Goal: Task Accomplishment & Management: Complete application form

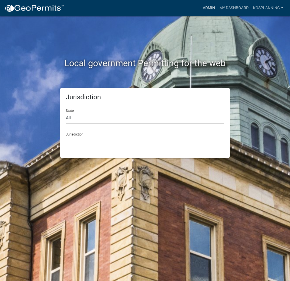
click at [209, 6] on link "Admin" at bounding box center [209, 8] width 17 height 11
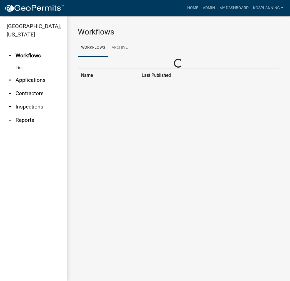
click at [28, 94] on link "arrow_drop_down Contractors" at bounding box center [33, 93] width 67 height 13
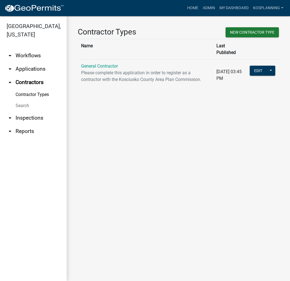
click at [104, 69] on p "Please complete this application in order to register as a contractor with the …" at bounding box center [145, 75] width 129 height 13
click at [105, 63] on link "General Contractor" at bounding box center [99, 65] width 37 height 5
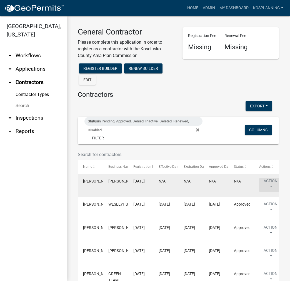
click at [262, 180] on button "Action" at bounding box center [270, 185] width 23 height 14
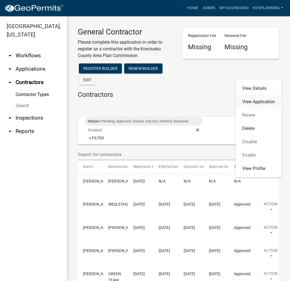
click at [265, 101] on link "View Application" at bounding box center [259, 101] width 46 height 13
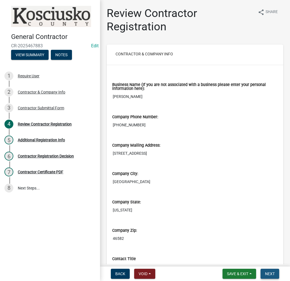
click at [271, 277] on button "Next" at bounding box center [270, 273] width 19 height 10
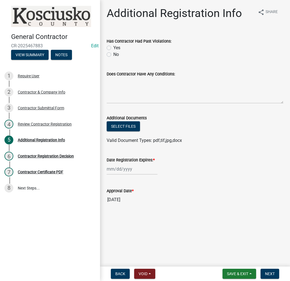
click at [113, 54] on label "No" at bounding box center [116, 54] width 6 height 7
click at [113, 54] on input "No" at bounding box center [115, 53] width 4 height 4
radio input "true"
click at [123, 94] on textarea "Does Contractor Have Any Conditions:" at bounding box center [195, 90] width 177 height 26
type textarea "none"
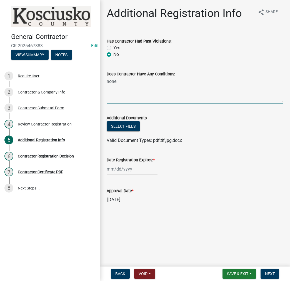
click at [124, 173] on div at bounding box center [132, 168] width 51 height 11
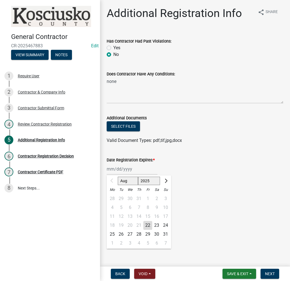
click at [144, 181] on select "2025 2026 2027 2028 2029 2030 2031 2032 2033 2034 2035 2036 2037 2038 2039 2040…" at bounding box center [149, 180] width 22 height 8
select select "2026"
click at [138, 176] on select "2025 2026 2027 2028 2029 2030 2031 2032 2033 2034 2035 2036 2037 2038 2039 2040…" at bounding box center [149, 180] width 22 height 8
click at [158, 225] on div "22" at bounding box center [156, 225] width 9 height 9
type input "[DATE]"
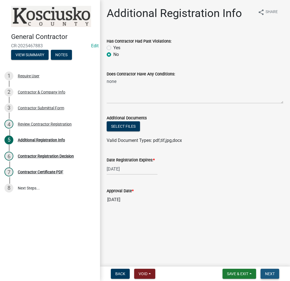
click at [270, 274] on span "Next" at bounding box center [270, 273] width 10 height 4
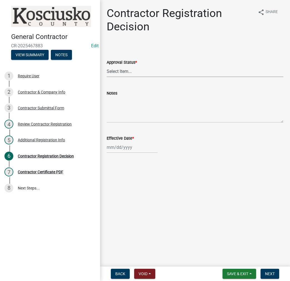
click at [115, 72] on select "Select Item... Approved Denied" at bounding box center [195, 71] width 177 height 11
click at [107, 66] on select "Select Item... Approved Denied" at bounding box center [195, 71] width 177 height 11
select select "8e4351d7-4ebf-4714-a7c9-c8187f00e083"
click at [110, 148] on div at bounding box center [132, 146] width 51 height 11
select select "8"
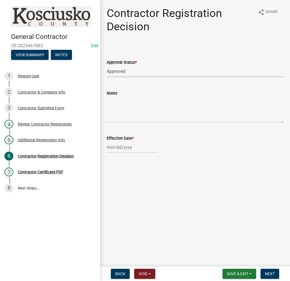
select select "2025"
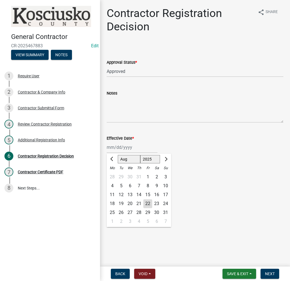
click at [147, 204] on div "22" at bounding box center [147, 203] width 9 height 9
type input "[DATE]"
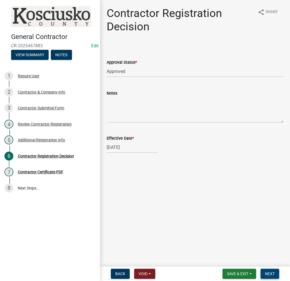
click at [271, 274] on span "Next" at bounding box center [270, 273] width 10 height 4
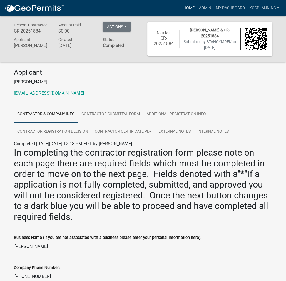
click at [190, 8] on link "Home" at bounding box center [189, 8] width 16 height 11
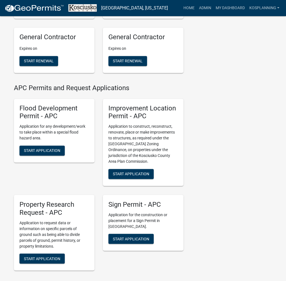
scroll to position [556, 0]
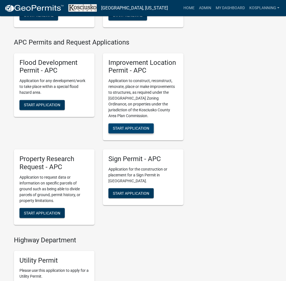
click at [138, 124] on button "Start Application" at bounding box center [130, 128] width 45 height 10
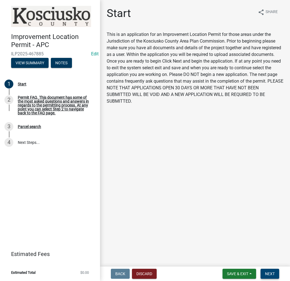
click at [263, 271] on button "Next" at bounding box center [270, 273] width 19 height 10
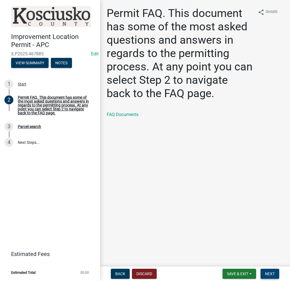
click at [263, 271] on button "Next" at bounding box center [270, 273] width 19 height 10
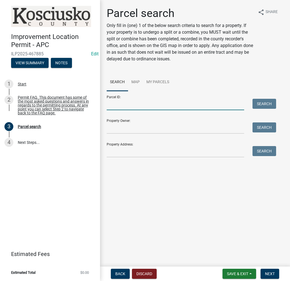
click at [117, 105] on input "Parcel ID:" at bounding box center [176, 104] width 138 height 11
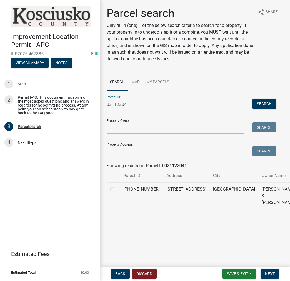
type input "021122041"
click at [117, 186] on label at bounding box center [117, 186] width 0 height 0
click at [117, 189] on input "radio" at bounding box center [119, 188] width 4 height 4
radio input "true"
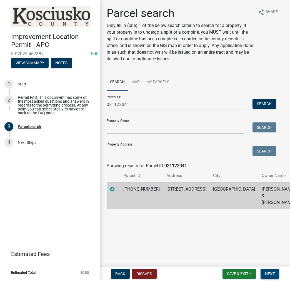
click at [274, 275] on span "Next" at bounding box center [270, 273] width 10 height 4
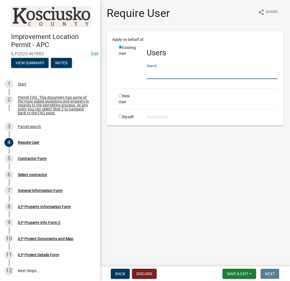
click at [157, 75] on input "text" at bounding box center [212, 73] width 131 height 11
paste input "STANGYMREK"
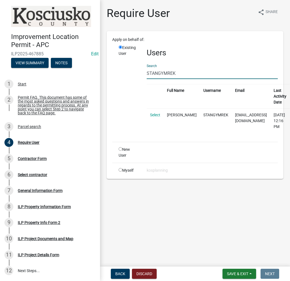
type input "STANGYMREK"
click at [154, 118] on td "Select" at bounding box center [155, 120] width 17 height 24
click at [157, 113] on link "Select" at bounding box center [155, 115] width 10 height 4
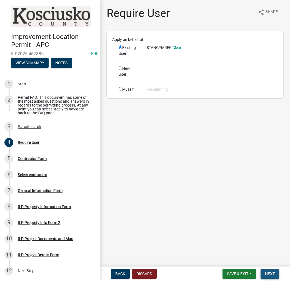
click at [272, 276] on span "Next" at bounding box center [270, 273] width 10 height 4
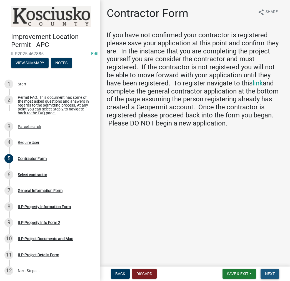
click at [273, 276] on span "Next" at bounding box center [270, 273] width 10 height 4
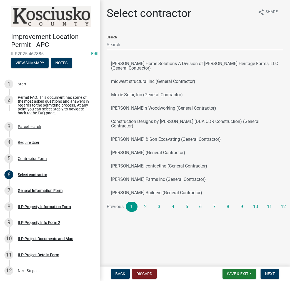
click at [128, 43] on input "Search" at bounding box center [195, 44] width 177 height 11
paste input "STANGYMREK"
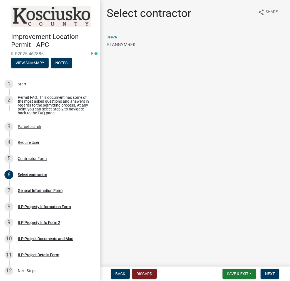
click at [117, 44] on input "STANGYMREK" at bounding box center [195, 44] width 177 height 11
type input "[PERSON_NAME]"
click at [141, 63] on button "[PERSON_NAME] (General Contractor)" at bounding box center [195, 63] width 177 height 13
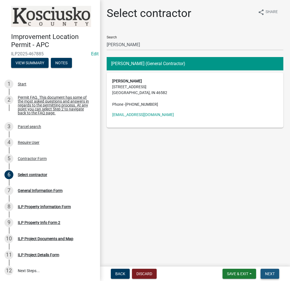
click at [276, 275] on button "Next" at bounding box center [270, 273] width 19 height 10
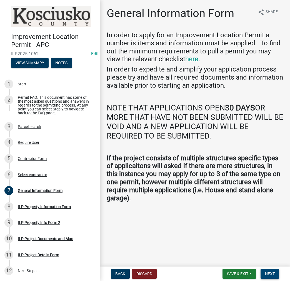
click at [269, 274] on span "Next" at bounding box center [270, 273] width 10 height 4
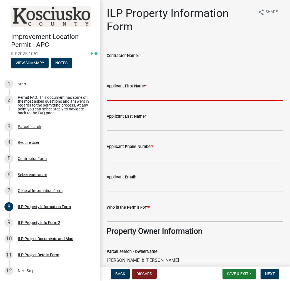
click at [131, 95] on input "Applicant First Name *" at bounding box center [195, 94] width 177 height 11
type input "s"
type input "[PERSON_NAME]"
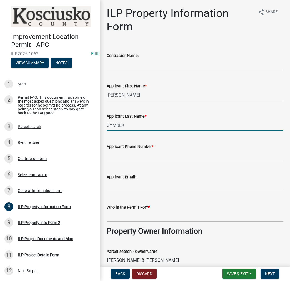
type input "GYMREK"
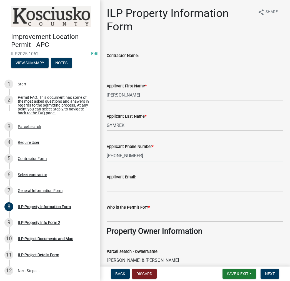
type input "[PHONE_NUMBER]"
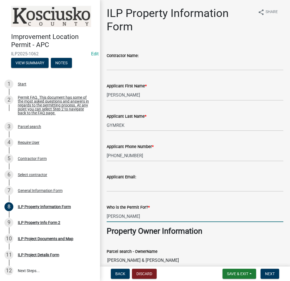
type input "[PERSON_NAME]"
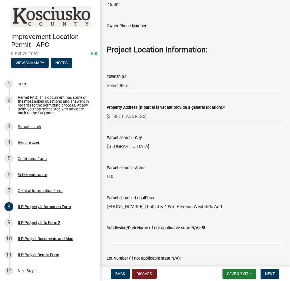
scroll to position [408, 0]
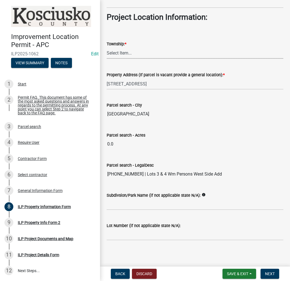
click at [123, 53] on select "Select Item... [PERSON_NAME] - Elkhart Co Clay Etna [GEOGRAPHIC_DATA][PERSON_NA…" at bounding box center [195, 52] width 177 height 11
click at [107, 47] on select "Select Item... [PERSON_NAME] - Elkhart Co Clay Etna [GEOGRAPHIC_DATA][PERSON_NA…" at bounding box center [195, 52] width 177 height 11
select select "623f0b17-7363-4465-a52b-804bbc121c6a"
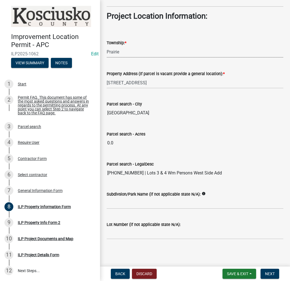
scroll to position [409, 0]
click at [120, 200] on input "Subdivsion/Park Name (if not applicable state N/A):" at bounding box center [195, 202] width 177 height 11
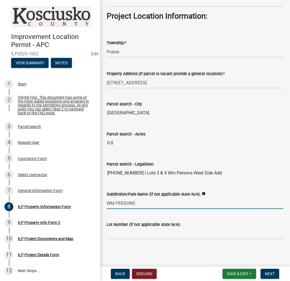
type input "WM PERSONS"
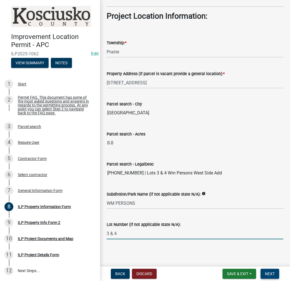
type input "3 & 4"
click at [272, 273] on span "Next" at bounding box center [270, 273] width 10 height 4
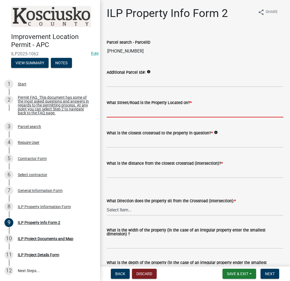
click at [126, 112] on input "What Street/Road is the Property Located on? *" at bounding box center [195, 111] width 177 height 11
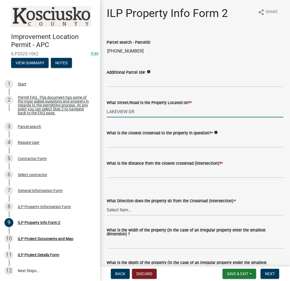
type input "LAKEVIEW DR"
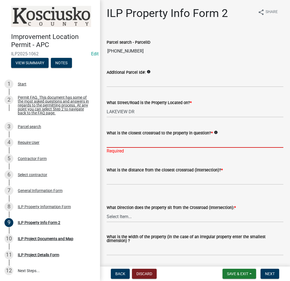
click at [114, 141] on input "What is the closest crossroad to the property in question? *" at bounding box center [195, 141] width 177 height 11
type input "300 N"
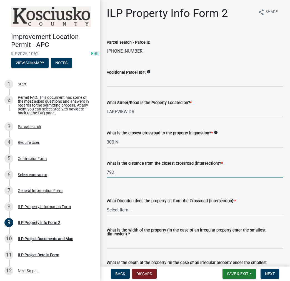
type input "792"
select select "30cad654-0079-4cbe-a349-097ae71a5774"
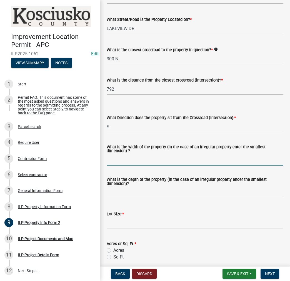
scroll to position [83, 0]
click at [113, 159] on input "What is the width of the property (in the case of an irregular property enter t…" at bounding box center [195, 159] width 177 height 11
type input "126"
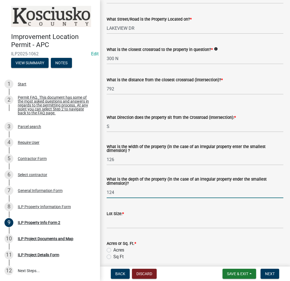
type input "124"
type input "15624"
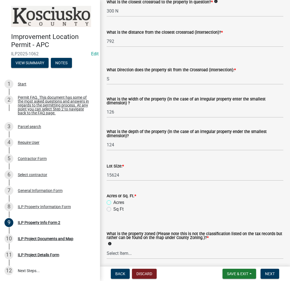
scroll to position [195, 0]
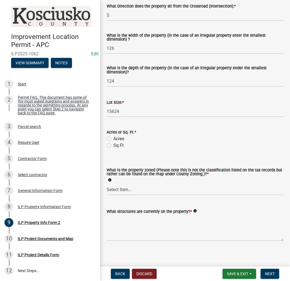
click at [113, 139] on label "Acres" at bounding box center [118, 138] width 11 height 7
click at [113, 139] on input "Acres" at bounding box center [115, 137] width 4 height 4
radio input "true"
click at [117, 188] on select "Select Item... Agricultural Agricultural 2 Commercial Environmental Industrial …" at bounding box center [195, 189] width 177 height 11
click at [113, 144] on label "Sq Ft" at bounding box center [118, 145] width 10 height 7
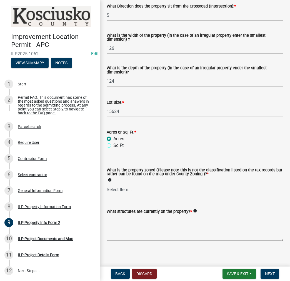
click at [113, 144] on input "Sq Ft" at bounding box center [115, 144] width 4 height 4
radio input "true"
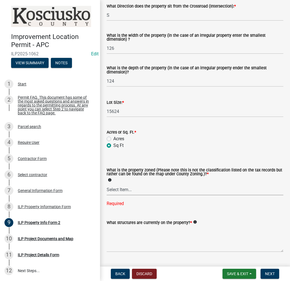
click at [118, 192] on select "Select Item... Agricultural Agricultural 2 Commercial Environmental Industrial …" at bounding box center [195, 189] width 177 height 11
click at [107, 184] on select "Select Item... Agricultural Agricultural 2 Commercial Environmental Industrial …" at bounding box center [195, 189] width 177 height 11
select select "1146270b-2111-4e23-bf7f-74ce85cf7041"
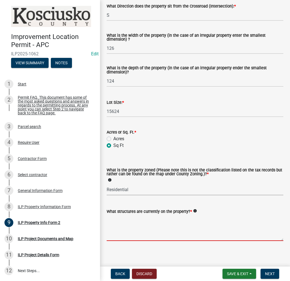
click at [135, 225] on textarea "What structures are currently on the property? *" at bounding box center [195, 228] width 177 height 26
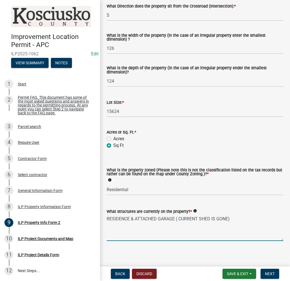
click at [180, 218] on textarea "RESIDENCE & ATTACHED GARAGE ( CURRENT SHED IS GONE)" at bounding box center [195, 228] width 177 height 26
type textarea "RESIDENCE & ATTACHED GARAGE (CURRENT SHED IS GONE)"
click at [276, 273] on button "Next" at bounding box center [270, 273] width 19 height 10
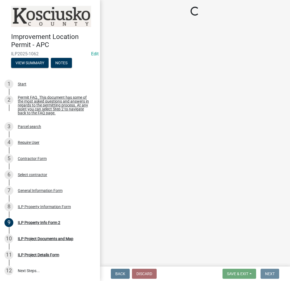
scroll to position [0, 0]
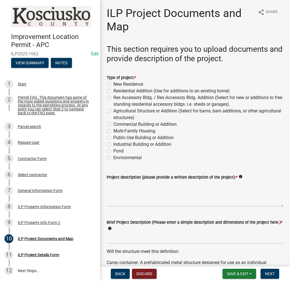
drag, startPoint x: 109, startPoint y: 97, endPoint x: 114, endPoint y: 141, distance: 44.2
click at [113, 97] on label "Res Accessory Bldg. / Res Accessory Bldg. Addition (Select for new or additions…" at bounding box center [198, 100] width 170 height 13
click at [113, 97] on input "Res Accessory Bldg. / Res Accessory Bldg. Addition (Select for new or additions…" at bounding box center [115, 96] width 4 height 4
radio input "true"
click at [119, 193] on textarea "Project description (please provide a written description of the project): *" at bounding box center [195, 193] width 177 height 26
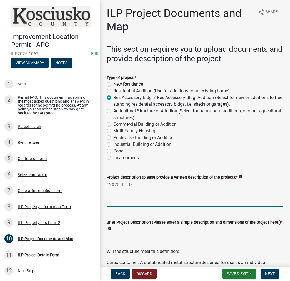
type textarea "12X20 SHED"
click at [111, 235] on input "Brief Project Description (Please enter a simple description and dimensions of …" at bounding box center [195, 237] width 177 height 11
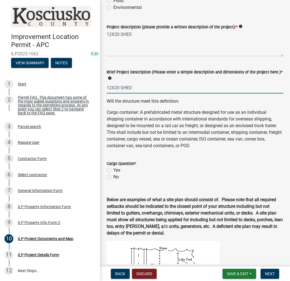
scroll to position [195, 0]
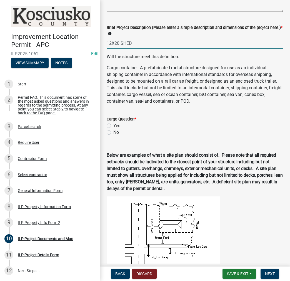
type input "12X20 SHED"
click at [113, 130] on label "No" at bounding box center [116, 132] width 6 height 7
click at [113, 130] on input "No" at bounding box center [115, 131] width 4 height 4
radio input "true"
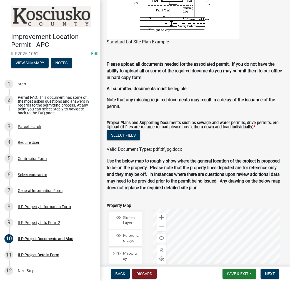
scroll to position [518, 0]
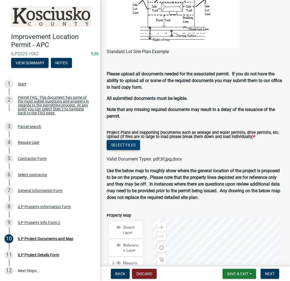
click at [126, 147] on button "Select files" at bounding box center [123, 145] width 33 height 10
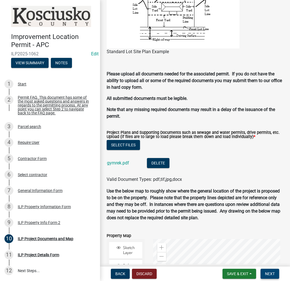
click at [269, 275] on span "Next" at bounding box center [270, 273] width 10 height 4
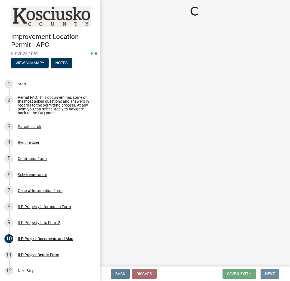
scroll to position [0, 0]
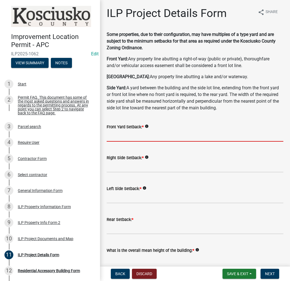
drag, startPoint x: 118, startPoint y: 135, endPoint x: 122, endPoint y: 133, distance: 4.4
click at [118, 134] on input "text" at bounding box center [195, 135] width 177 height 11
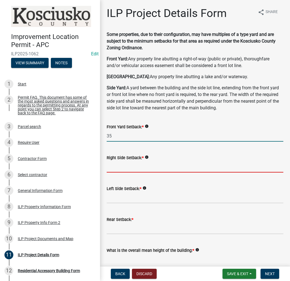
type input "35.0"
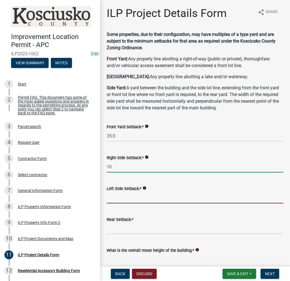
type input "10.0"
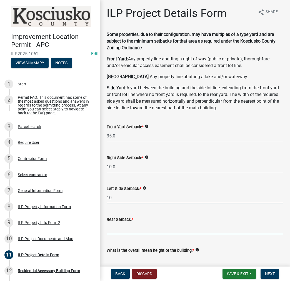
type input "10.0"
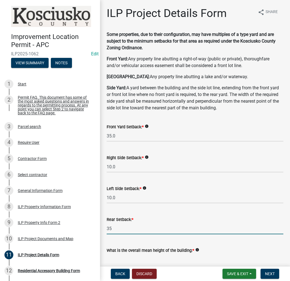
type input "35.0"
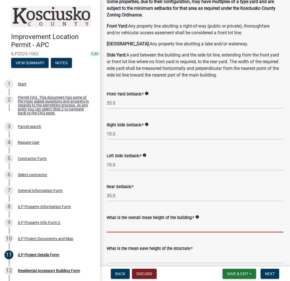
scroll to position [84, 0]
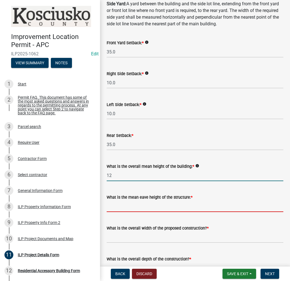
type input "12.0"
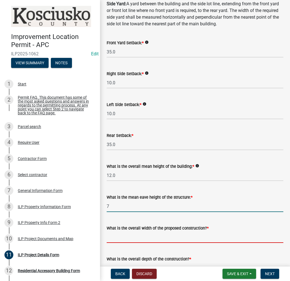
type input "7.0"
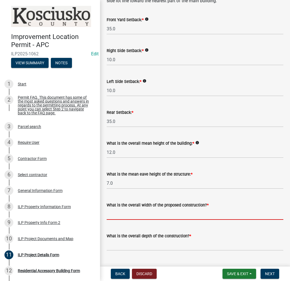
scroll to position [139, 0]
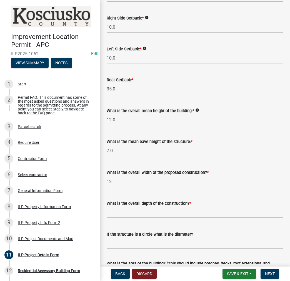
type input "12.00"
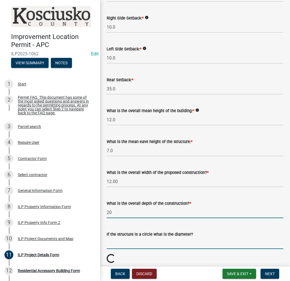
type input "20.00"
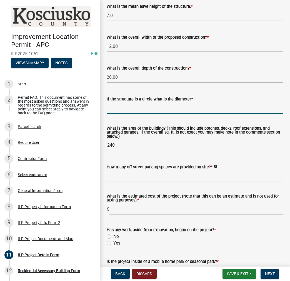
scroll to position [334, 0]
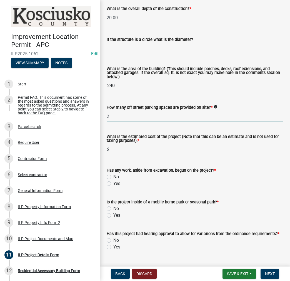
type input "2"
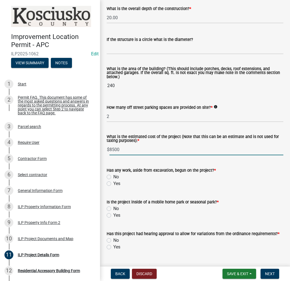
type input "8500"
click at [113, 178] on label "No" at bounding box center [116, 176] width 6 height 7
click at [113, 177] on input "No" at bounding box center [115, 175] width 4 height 4
radio input "true"
click at [108, 206] on div "No" at bounding box center [195, 208] width 177 height 7
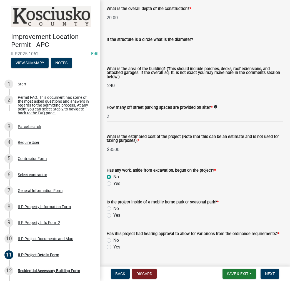
click at [113, 208] on label "No" at bounding box center [116, 208] width 6 height 7
click at [113, 208] on input "No" at bounding box center [115, 207] width 4 height 4
radio input "true"
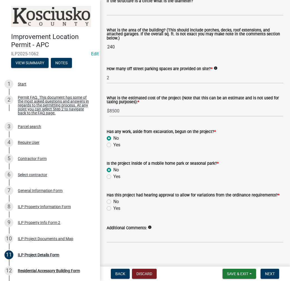
scroll to position [377, 0]
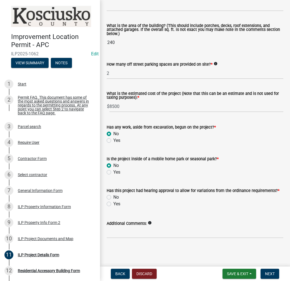
click at [113, 196] on label "No" at bounding box center [116, 197] width 6 height 7
click at [113, 196] on input "No" at bounding box center [115, 196] width 4 height 4
radio input "true"
click at [269, 273] on span "Next" at bounding box center [270, 273] width 10 height 4
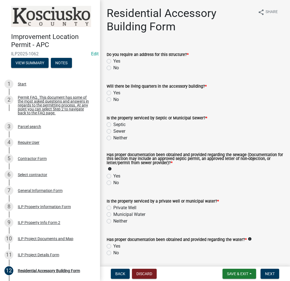
click at [113, 67] on label "No" at bounding box center [116, 67] width 6 height 7
click at [113, 67] on input "No" at bounding box center [115, 66] width 4 height 4
radio input "true"
click at [113, 99] on label "No" at bounding box center [116, 99] width 6 height 7
click at [113, 99] on input "No" at bounding box center [115, 98] width 4 height 4
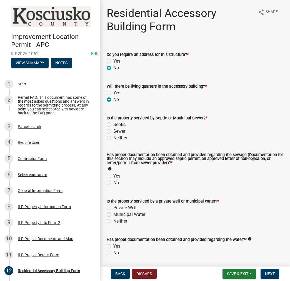
radio input "true"
drag, startPoint x: 108, startPoint y: 126, endPoint x: 111, endPoint y: 138, distance: 12.3
click at [113, 126] on label "Septic" at bounding box center [119, 124] width 12 height 7
click at [113, 125] on input "Septic" at bounding box center [115, 123] width 4 height 4
radio input "true"
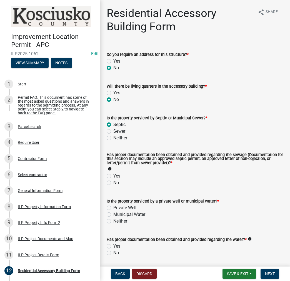
click at [113, 177] on label "Yes" at bounding box center [116, 176] width 7 height 7
click at [113, 176] on input "Yes" at bounding box center [115, 175] width 4 height 4
radio input "true"
click at [113, 207] on label "Private Well" at bounding box center [124, 207] width 23 height 7
click at [113, 207] on input "Private Well" at bounding box center [115, 206] width 4 height 4
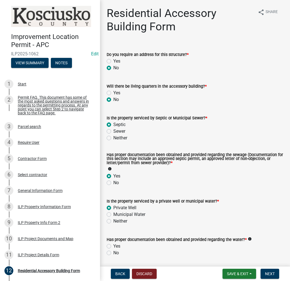
radio input "true"
click at [113, 248] on label "Yes" at bounding box center [116, 246] width 7 height 7
click at [113, 246] on input "Yes" at bounding box center [115, 245] width 4 height 4
radio input "true"
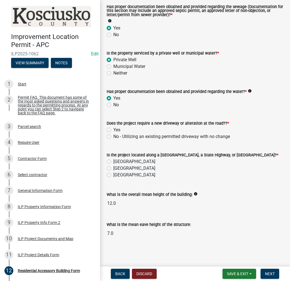
scroll to position [148, 0]
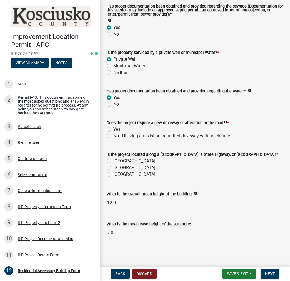
click at [113, 134] on label "No - Utilizing an existing permitted driveway with no change" at bounding box center [171, 136] width 117 height 7
click at [113, 134] on input "No - Utilizing an existing permitted driveway with no change" at bounding box center [115, 135] width 4 height 4
radio input "true"
click at [113, 160] on label "[GEOGRAPHIC_DATA]" at bounding box center [134, 161] width 42 height 7
click at [113, 160] on input "[GEOGRAPHIC_DATA]" at bounding box center [115, 160] width 4 height 4
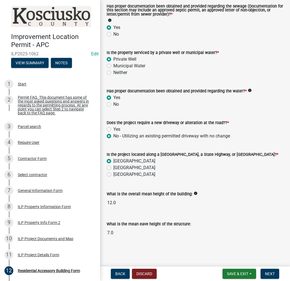
radio input "true"
click at [267, 271] on span "Next" at bounding box center [270, 273] width 10 height 4
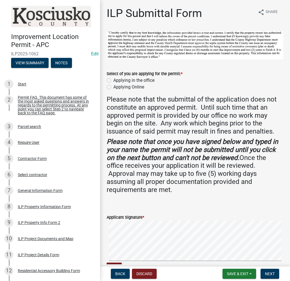
click at [113, 78] on label "Applying in the office" at bounding box center [133, 80] width 41 height 7
click at [113, 78] on input "Applying in the office" at bounding box center [115, 79] width 4 height 4
radio input "true"
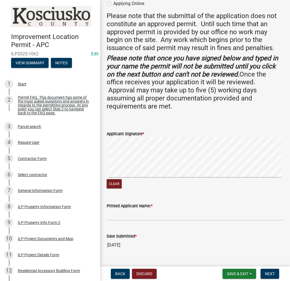
scroll to position [95, 0]
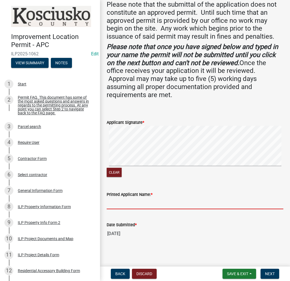
click at [124, 205] on input "Printed Applicant Name: *" at bounding box center [195, 203] width 177 height 11
paste input "STANGYMREK"
click at [119, 201] on input "STANGYMREK" at bounding box center [195, 203] width 177 height 11
type input "[PERSON_NAME]"
click at [265, 274] on span "Next" at bounding box center [270, 273] width 10 height 4
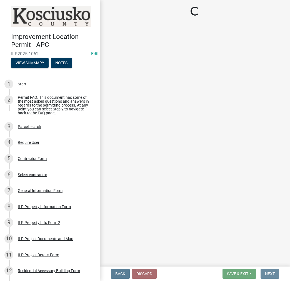
scroll to position [0, 0]
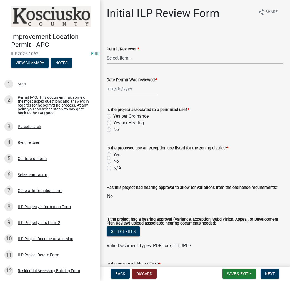
drag, startPoint x: 126, startPoint y: 55, endPoint x: 127, endPoint y: 58, distance: 3.4
click at [126, 55] on select "Select Item... MMS LT AT CS [PERSON_NAME]" at bounding box center [195, 57] width 177 height 11
click at [107, 52] on select "Select Item... MMS LT AT CS [PERSON_NAME]" at bounding box center [195, 57] width 177 height 11
select select "c872cdc8-ca01-49f1-a213-e4b05fa58cd2"
click at [121, 89] on div at bounding box center [132, 88] width 51 height 11
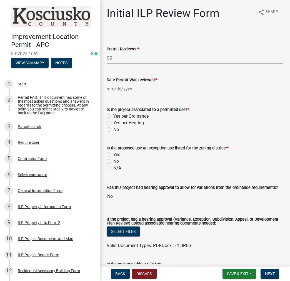
select select "8"
select select "2025"
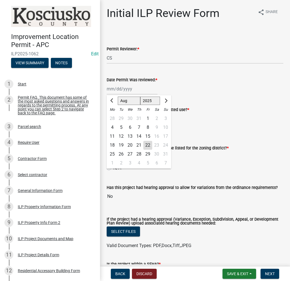
click at [148, 147] on div "22" at bounding box center [147, 145] width 9 height 9
type input "[DATE]"
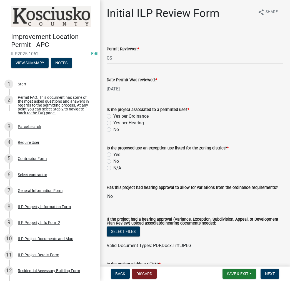
click at [113, 115] on label "Yes per Ordinance" at bounding box center [130, 116] width 35 height 7
click at [113, 115] on input "Yes per Ordinance" at bounding box center [115, 115] width 4 height 4
radio input "true"
click at [113, 161] on label "No" at bounding box center [116, 161] width 6 height 7
click at [113, 161] on input "No" at bounding box center [115, 160] width 4 height 4
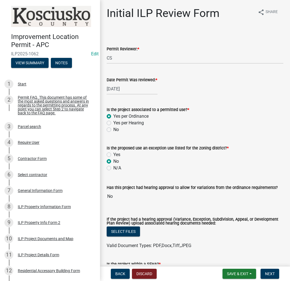
radio input "true"
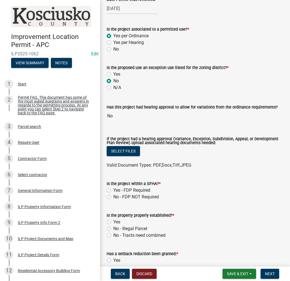
scroll to position [111, 0]
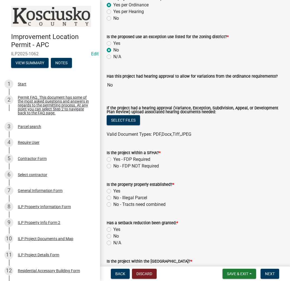
click at [104, 160] on div "Is the project within a SFHA? * Yes - FDP Required No - FDP NOT Required" at bounding box center [195, 156] width 185 height 27
click at [113, 166] on label "No - FDP NOT Required" at bounding box center [136, 166] width 46 height 7
click at [113, 166] on input "No - FDP NOT Required" at bounding box center [115, 165] width 4 height 4
radio input "true"
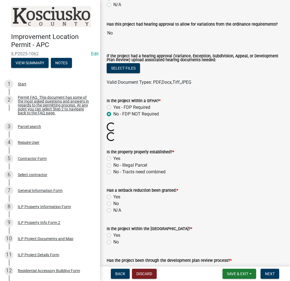
scroll to position [167, 0]
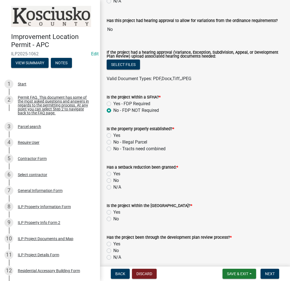
click at [113, 134] on label "Yes" at bounding box center [116, 135] width 7 height 7
click at [113, 134] on input "Yes" at bounding box center [115, 134] width 4 height 4
radio input "true"
click at [113, 180] on label "No" at bounding box center [116, 180] width 6 height 7
click at [113, 180] on input "No" at bounding box center [115, 179] width 4 height 4
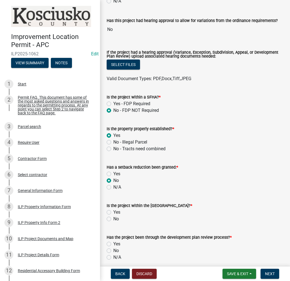
radio input "true"
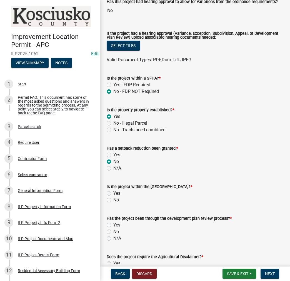
scroll to position [222, 0]
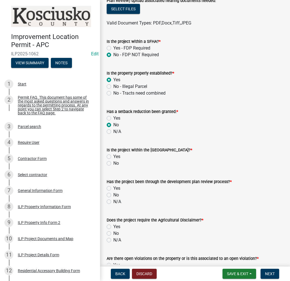
click at [113, 163] on label "No" at bounding box center [116, 163] width 6 height 7
click at [113, 163] on input "No" at bounding box center [115, 162] width 4 height 4
radio input "true"
click at [113, 193] on label "No" at bounding box center [116, 194] width 6 height 7
click at [113, 193] on input "No" at bounding box center [115, 193] width 4 height 4
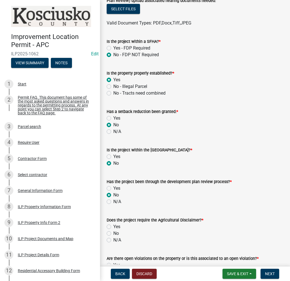
radio input "true"
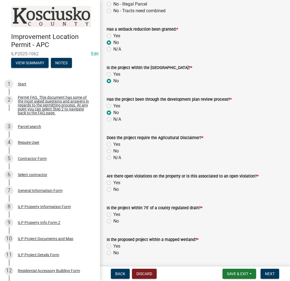
scroll to position [306, 0]
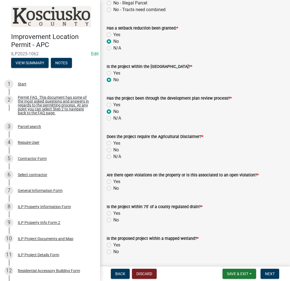
click at [113, 149] on label "No" at bounding box center [116, 149] width 6 height 7
click at [113, 149] on input "No" at bounding box center [115, 148] width 4 height 4
radio input "true"
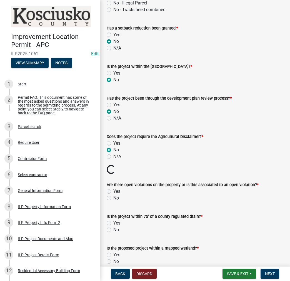
click at [113, 197] on label "No" at bounding box center [116, 198] width 6 height 7
click at [113, 197] on input "No" at bounding box center [115, 197] width 4 height 4
radio input "true"
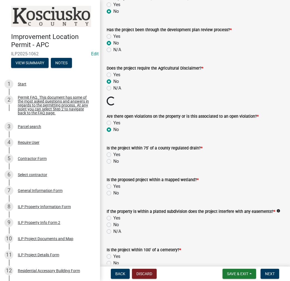
scroll to position [417, 0]
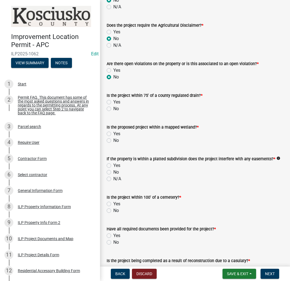
click at [113, 108] on label "No" at bounding box center [116, 108] width 6 height 7
click at [113, 108] on input "No" at bounding box center [115, 107] width 4 height 4
radio input "true"
click at [113, 143] on label "No" at bounding box center [116, 140] width 6 height 7
click at [113, 141] on input "No" at bounding box center [115, 139] width 4 height 4
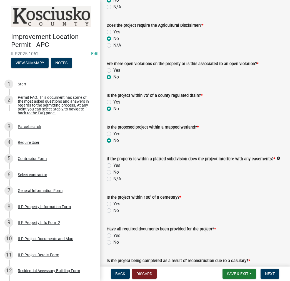
radio input "true"
click at [113, 171] on label "No" at bounding box center [116, 172] width 6 height 7
click at [113, 171] on input "No" at bounding box center [115, 171] width 4 height 4
radio input "true"
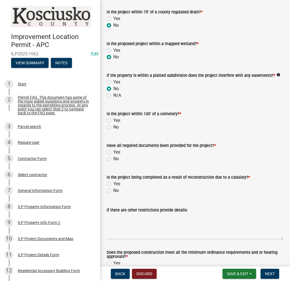
click at [113, 126] on label "No" at bounding box center [116, 127] width 6 height 7
click at [113, 126] on input "No" at bounding box center [115, 126] width 4 height 4
radio input "true"
click at [113, 152] on label "Yes" at bounding box center [116, 152] width 7 height 7
click at [113, 152] on input "Yes" at bounding box center [115, 151] width 4 height 4
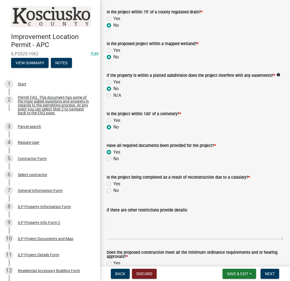
radio input "true"
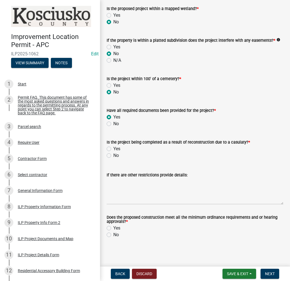
scroll to position [536, 0]
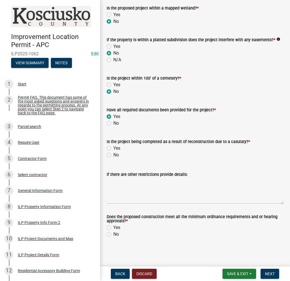
click at [113, 154] on label "No" at bounding box center [116, 154] width 6 height 7
click at [113, 154] on input "No" at bounding box center [115, 153] width 4 height 4
radio input "true"
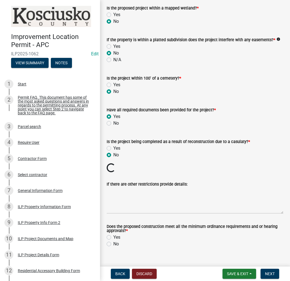
scroll to position [545, 0]
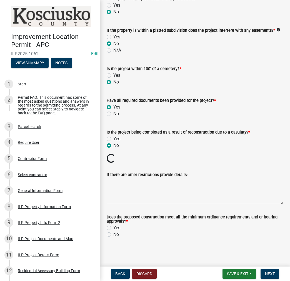
click at [113, 227] on label "Yes" at bounding box center [116, 227] width 7 height 7
click at [113, 227] on input "Yes" at bounding box center [115, 226] width 4 height 4
radio input "true"
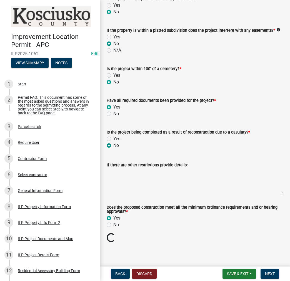
scroll to position [536, 0]
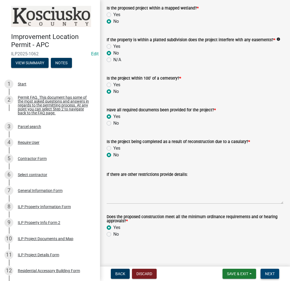
click at [269, 270] on button "Next" at bounding box center [270, 273] width 19 height 10
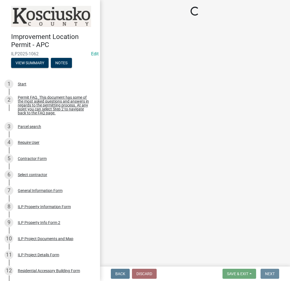
scroll to position [0, 0]
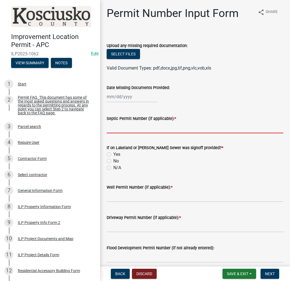
click at [138, 129] on input "Septic Permit Number (if applicable): *" at bounding box center [195, 127] width 177 height 11
type input "LONO"
click at [113, 161] on label "No" at bounding box center [116, 161] width 6 height 7
click at [113, 161] on input "No" at bounding box center [115, 160] width 4 height 4
radio input "true"
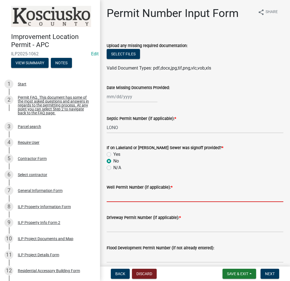
click at [120, 196] on input "Well Permit Number (if applicable): *" at bounding box center [195, 195] width 177 height 11
type input "LONO"
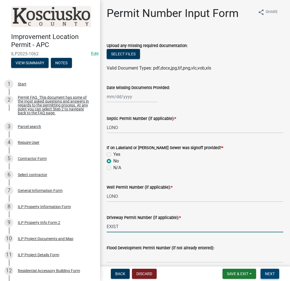
type input "EXIST"
click at [271, 276] on button "Next" at bounding box center [270, 273] width 19 height 10
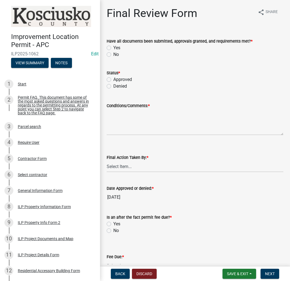
click at [113, 47] on label "Yes" at bounding box center [116, 47] width 7 height 7
click at [113, 47] on input "Yes" at bounding box center [115, 46] width 4 height 4
radio input "true"
click at [113, 79] on label "Approved" at bounding box center [122, 79] width 19 height 7
click at [113, 79] on input "Approved" at bounding box center [115, 78] width 4 height 4
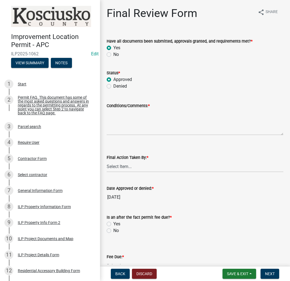
radio input "true"
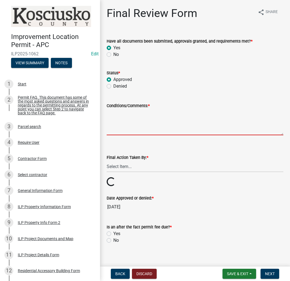
click at [134, 118] on textarea "Conditions/Comments: *" at bounding box center [195, 122] width 177 height 26
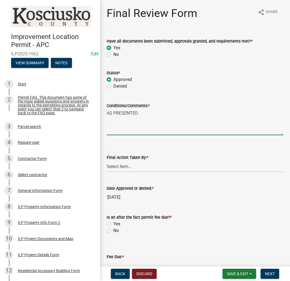
type textarea "AS PRESENTED"
click at [125, 168] on select "Select Item... MMS LT AT CS [PERSON_NAME]" at bounding box center [195, 166] width 177 height 11
click at [107, 161] on select "Select Item... MMS LT AT CS [PERSON_NAME]" at bounding box center [195, 166] width 177 height 11
select select "c872cdc8-ca01-49f1-a213-e4b05fa58cd2"
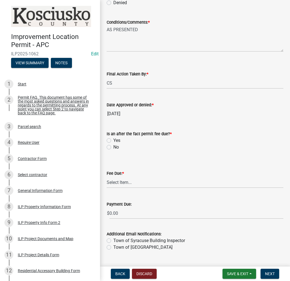
click at [113, 148] on label "No" at bounding box center [116, 147] width 6 height 7
click at [113, 147] on input "No" at bounding box center [115, 146] width 4 height 4
radio input "true"
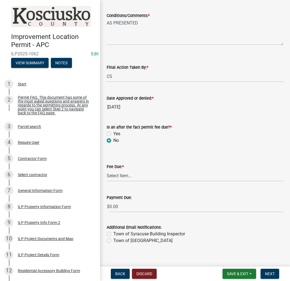
scroll to position [96, 0]
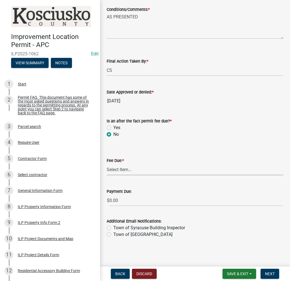
click at [123, 167] on select "Select Item... N/A $10.00 $25.00 $125.00 $250 $500 $500 + $10.00 for every 10 s…" at bounding box center [195, 169] width 177 height 11
click at [107, 175] on select "Select Item... N/A $10.00 $25.00 $125.00 $250 $500 $500 + $10.00 for every 10 s…" at bounding box center [195, 169] width 177 height 11
select select "6f482d1d-eb35-47e6-92b0-143404755581"
click at [271, 273] on span "Next" at bounding box center [270, 273] width 10 height 4
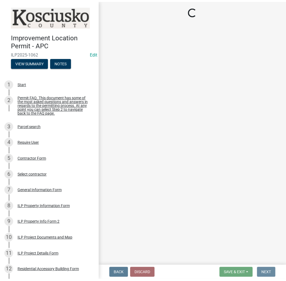
scroll to position [0, 0]
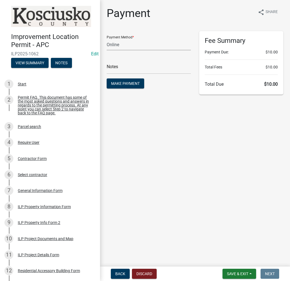
click at [122, 42] on select "Credit Card POS Check Cash Online" at bounding box center [149, 44] width 84 height 11
select select "2: 1"
click at [107, 39] on select "Credit Card POS Check Cash Online" at bounding box center [149, 44] width 84 height 11
click at [124, 67] on input "text" at bounding box center [149, 68] width 84 height 11
type input "ILP 2025-1062"
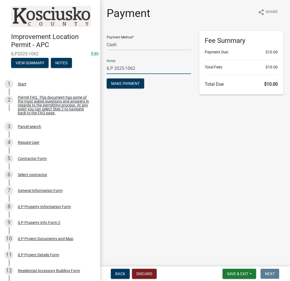
click at [107, 78] on button "Make Payment" at bounding box center [126, 83] width 38 height 10
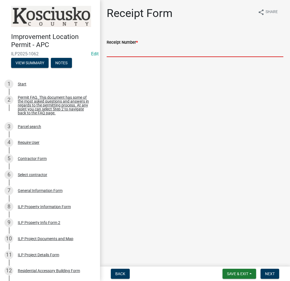
click at [140, 49] on input "Receipt Number *" at bounding box center [195, 51] width 177 height 11
type input "023510"
click at [276, 277] on button "Next" at bounding box center [270, 273] width 19 height 10
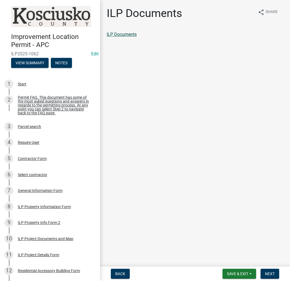
click at [129, 35] on link "ILP Documents" at bounding box center [122, 34] width 30 height 5
click at [273, 272] on span "Next" at bounding box center [270, 273] width 10 height 4
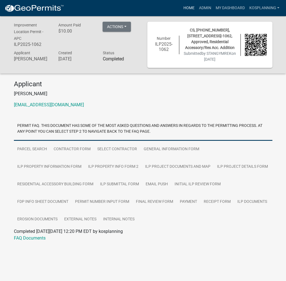
click at [195, 8] on link "Home" at bounding box center [189, 8] width 16 height 11
